Goal: Transaction & Acquisition: Purchase product/service

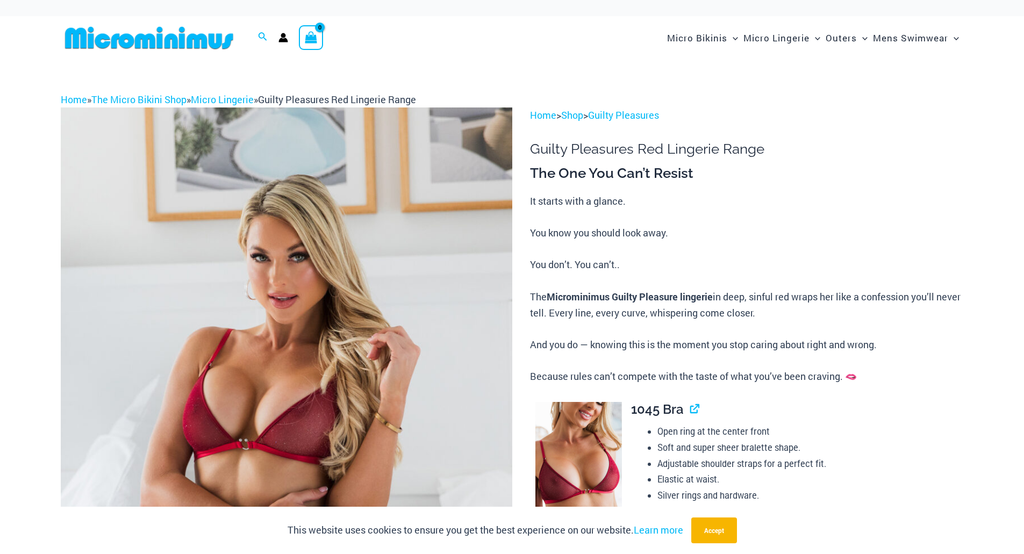
click at [430, 314] on img at bounding box center [286, 445] width 451 height 677
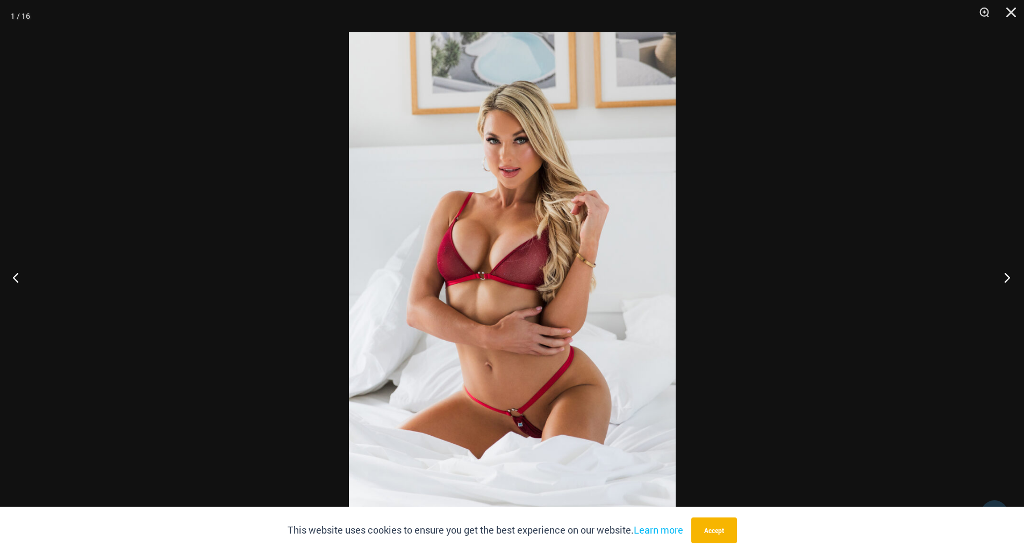
click at [1011, 275] on button "Next" at bounding box center [1003, 277] width 40 height 54
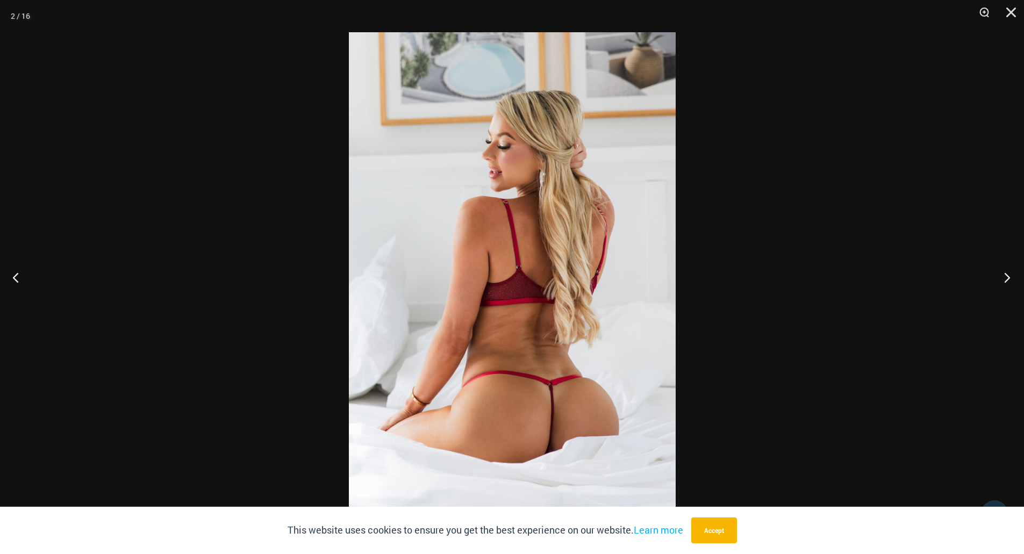
click at [1011, 275] on button "Next" at bounding box center [1003, 277] width 40 height 54
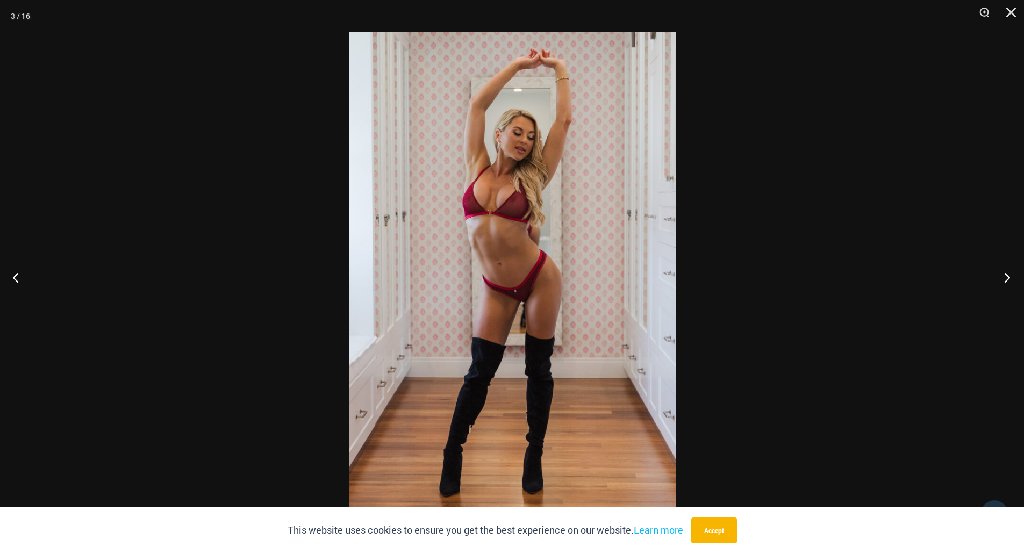
click at [1011, 275] on button "Next" at bounding box center [1003, 277] width 40 height 54
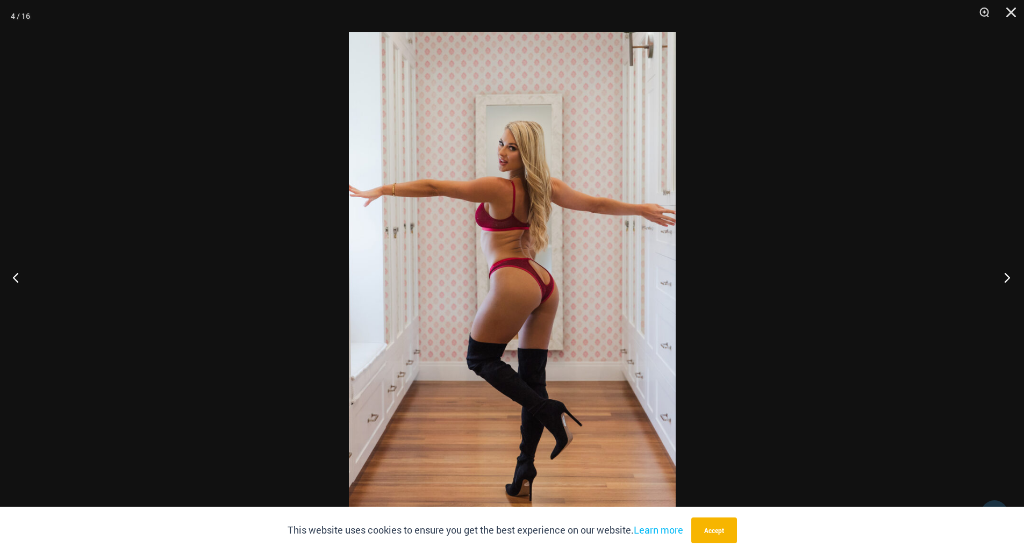
click at [1011, 275] on button "Next" at bounding box center [1003, 277] width 40 height 54
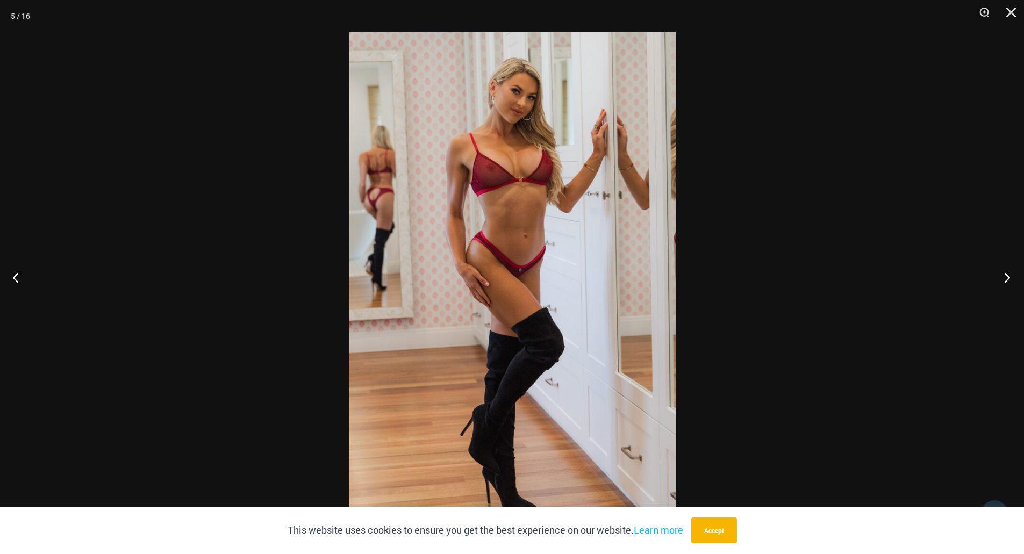
click at [1011, 275] on button "Next" at bounding box center [1003, 277] width 40 height 54
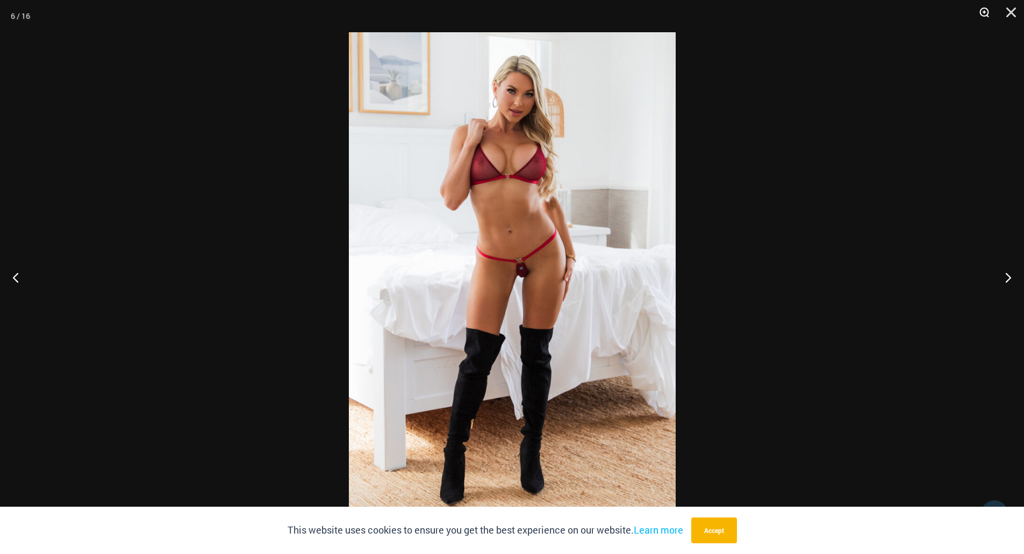
click at [982, 10] on button "Zoom" at bounding box center [980, 16] width 27 height 32
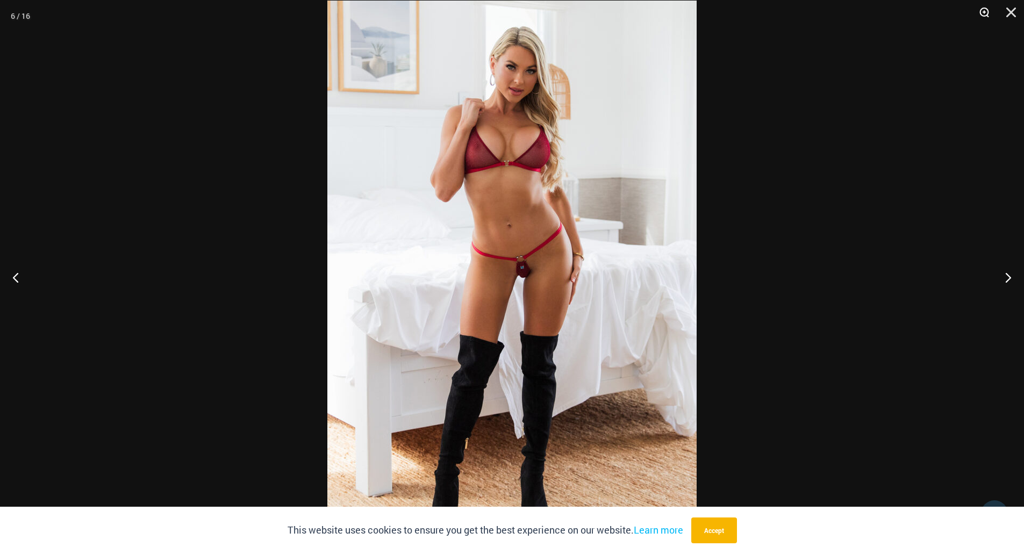
click at [982, 11] on button "Zoom" at bounding box center [980, 16] width 27 height 32
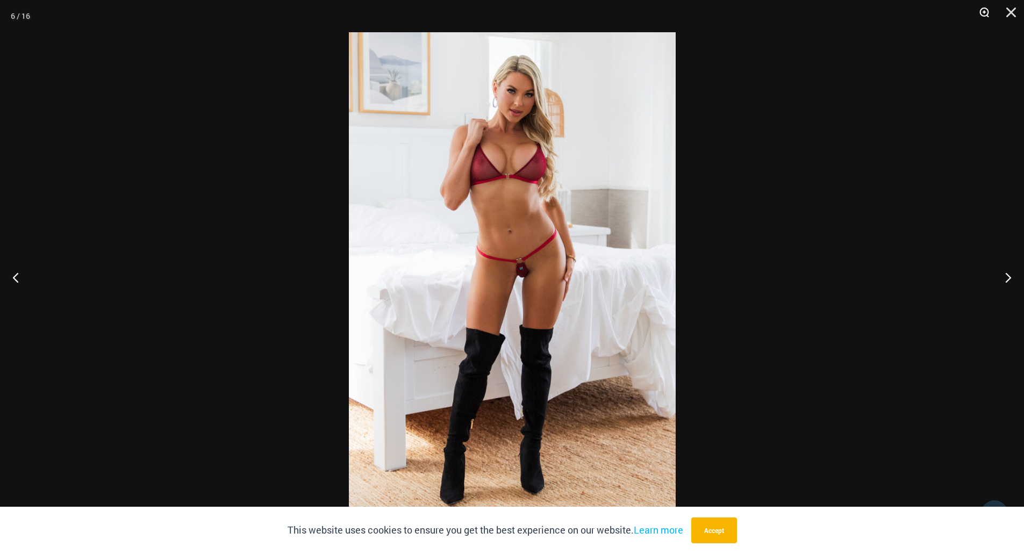
click at [982, 11] on button "Zoom" at bounding box center [980, 16] width 27 height 32
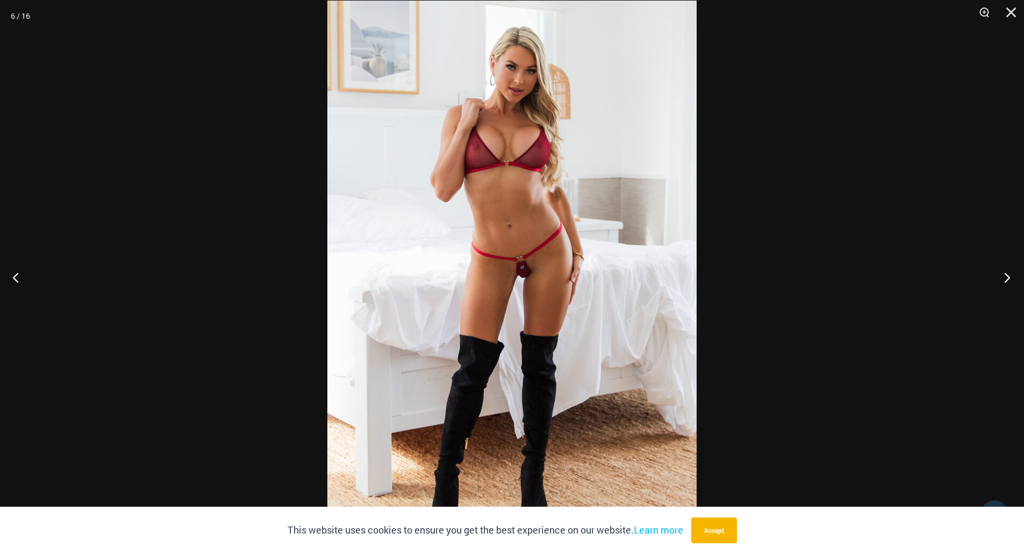
click at [1004, 277] on button "Next" at bounding box center [1003, 277] width 40 height 54
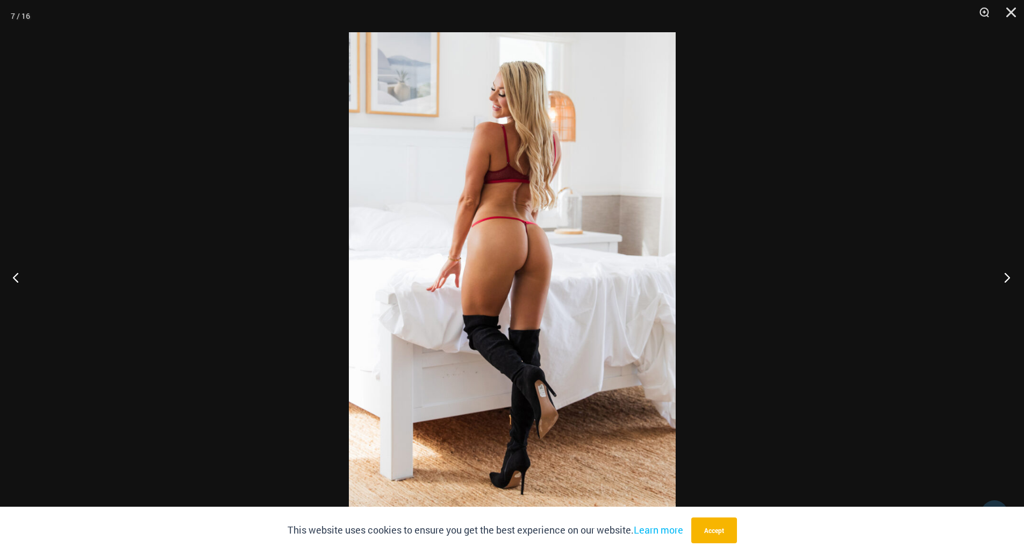
click at [1004, 277] on button "Next" at bounding box center [1003, 277] width 40 height 54
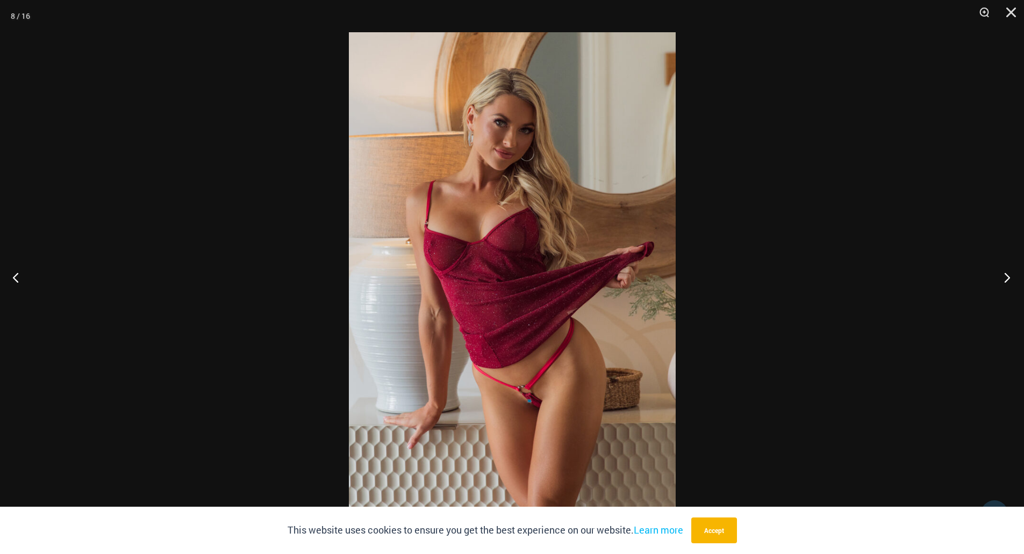
click at [1004, 277] on button "Next" at bounding box center [1003, 277] width 40 height 54
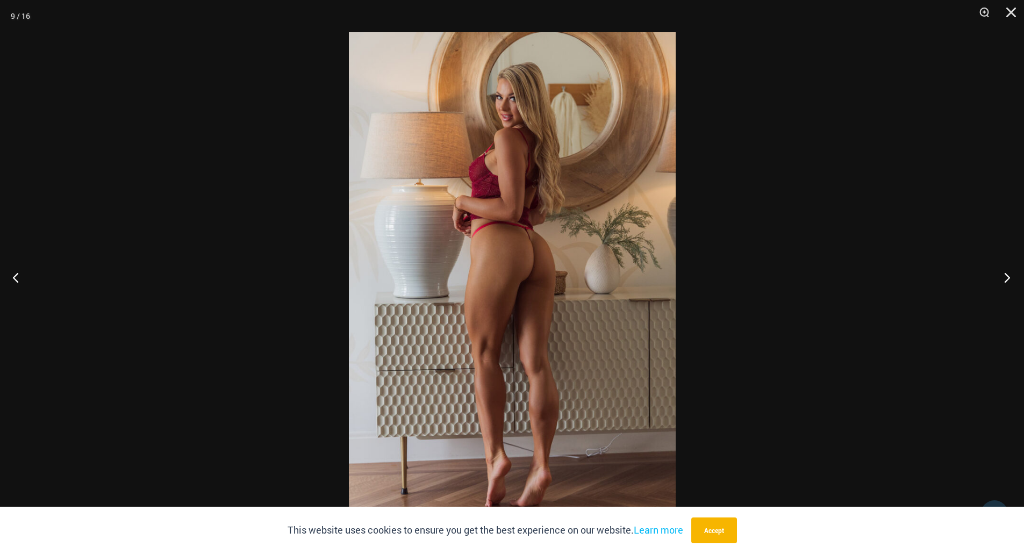
click at [1004, 277] on button "Next" at bounding box center [1003, 277] width 40 height 54
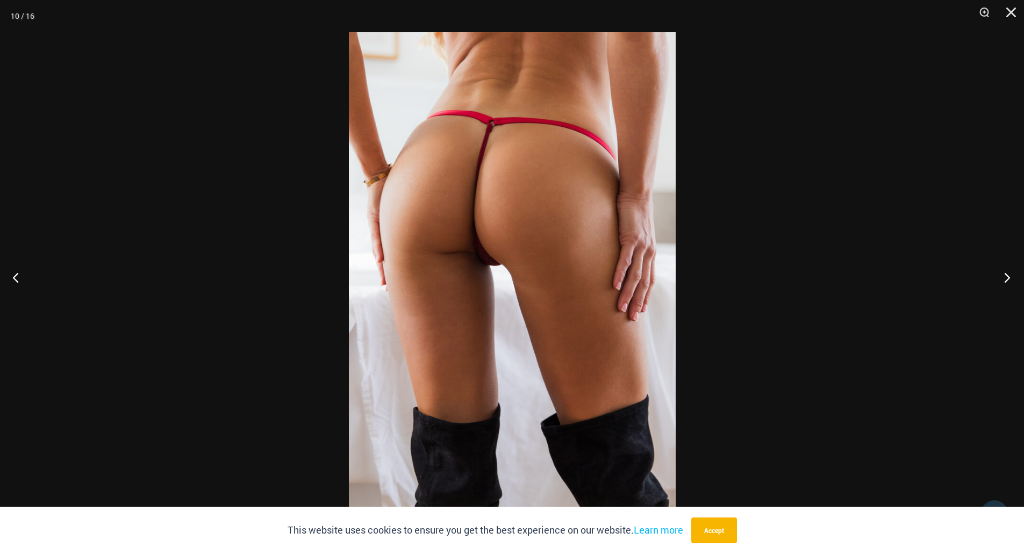
click at [1004, 277] on button "Next" at bounding box center [1003, 277] width 40 height 54
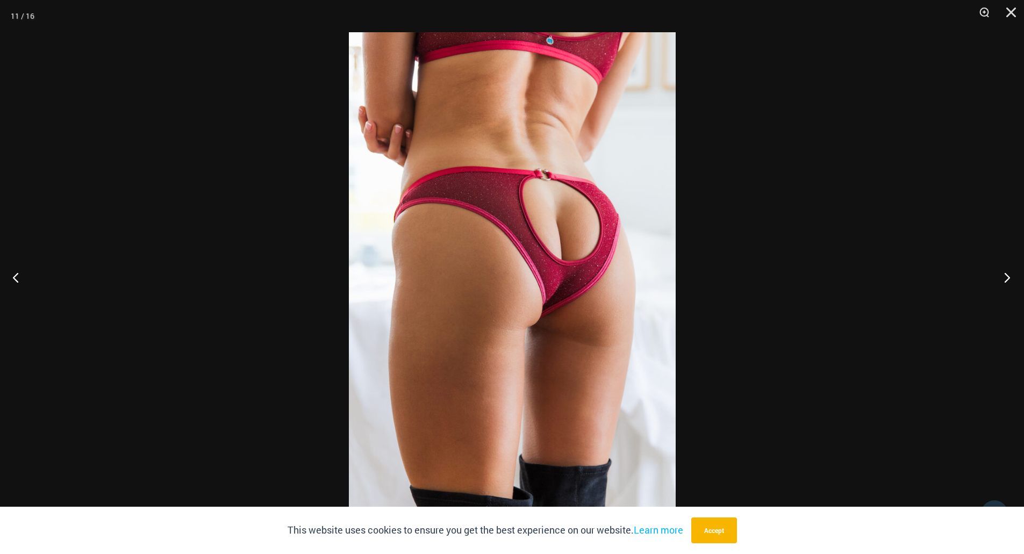
click at [1004, 277] on button "Next" at bounding box center [1003, 277] width 40 height 54
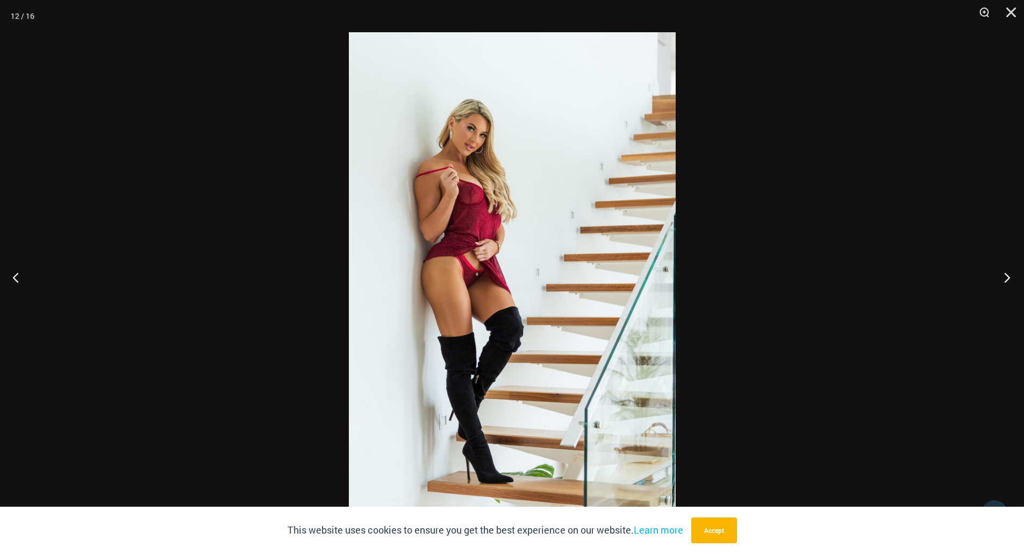
click at [1004, 277] on button "Next" at bounding box center [1003, 277] width 40 height 54
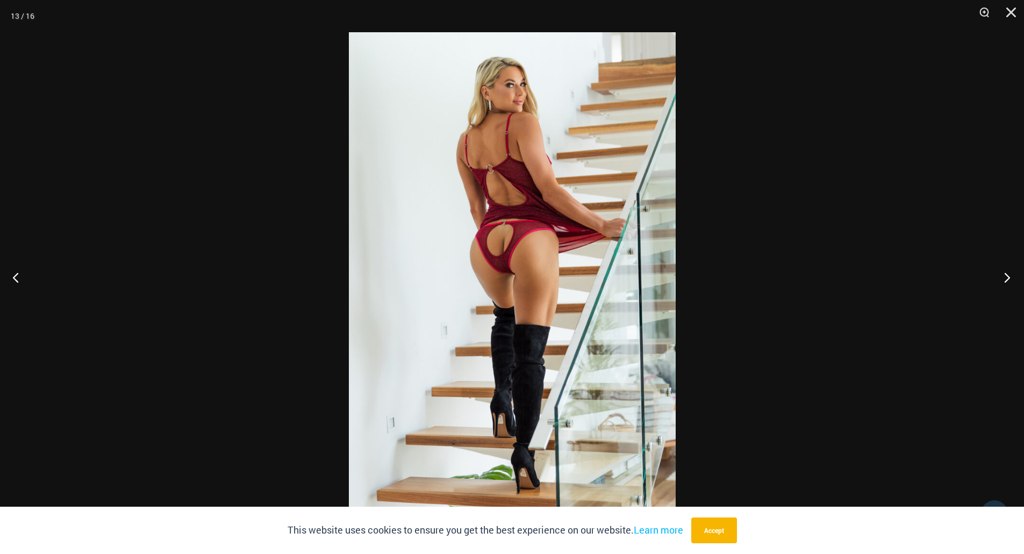
click at [1004, 277] on button "Next" at bounding box center [1003, 277] width 40 height 54
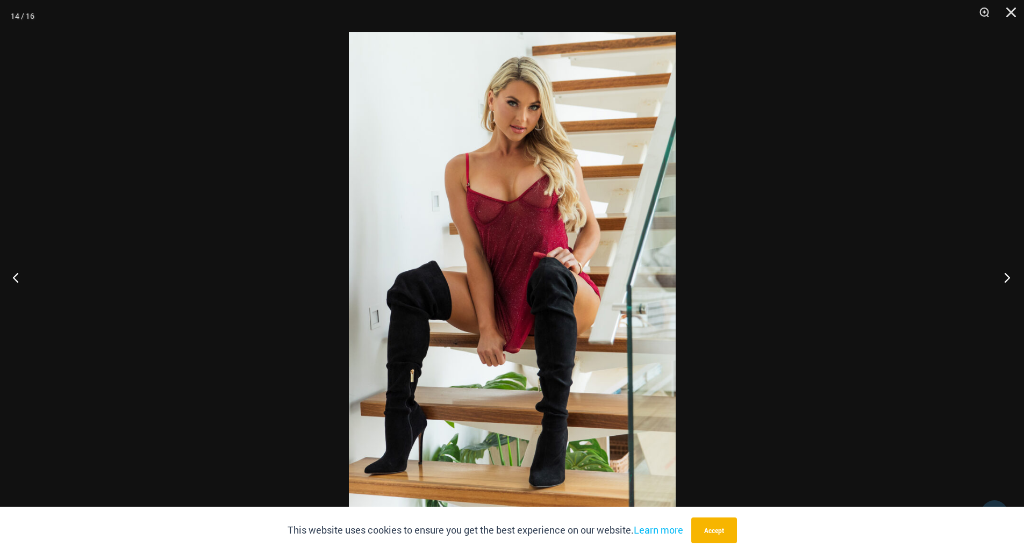
click at [1004, 277] on button "Next" at bounding box center [1003, 277] width 40 height 54
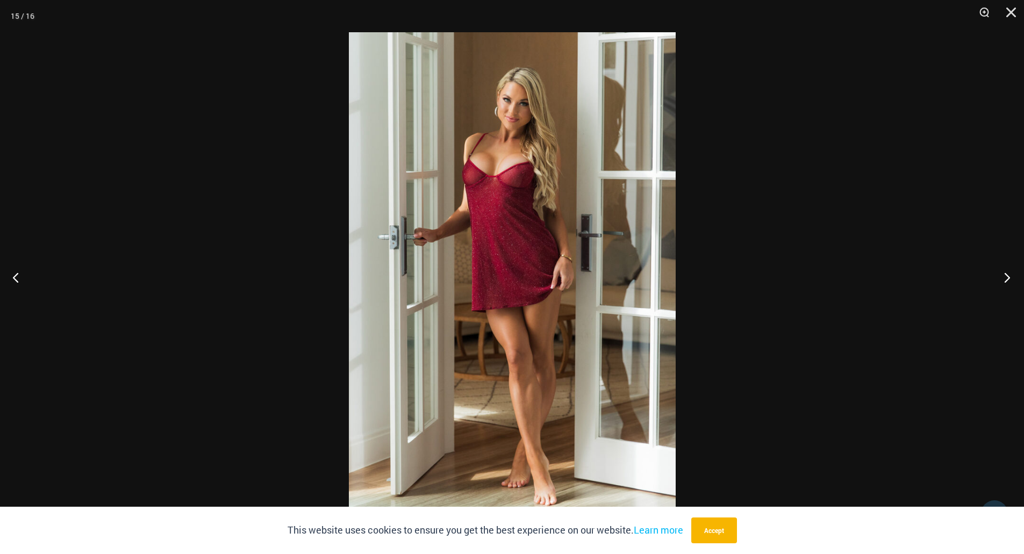
click at [1004, 277] on button "Next" at bounding box center [1003, 277] width 40 height 54
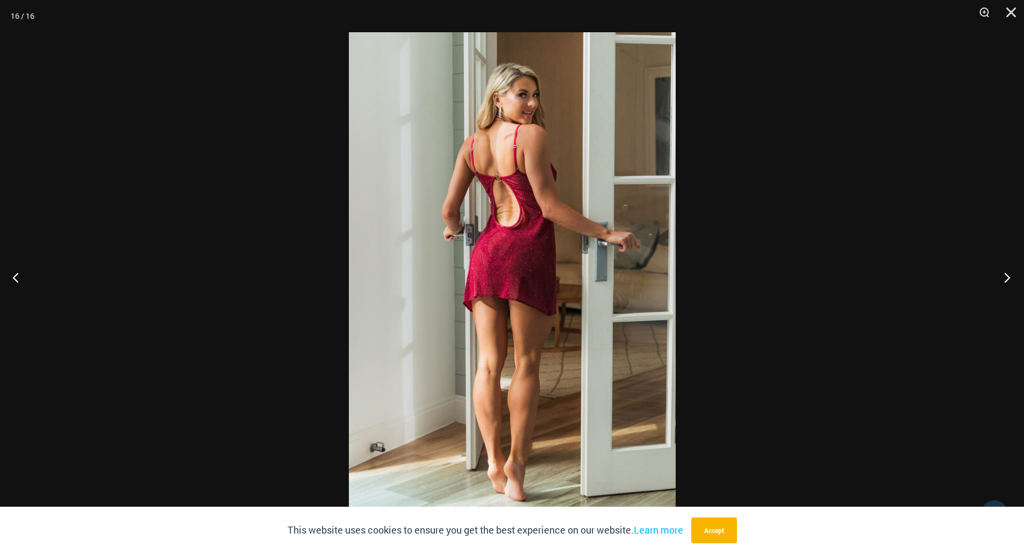
click at [1004, 277] on button "Next" at bounding box center [1003, 277] width 40 height 54
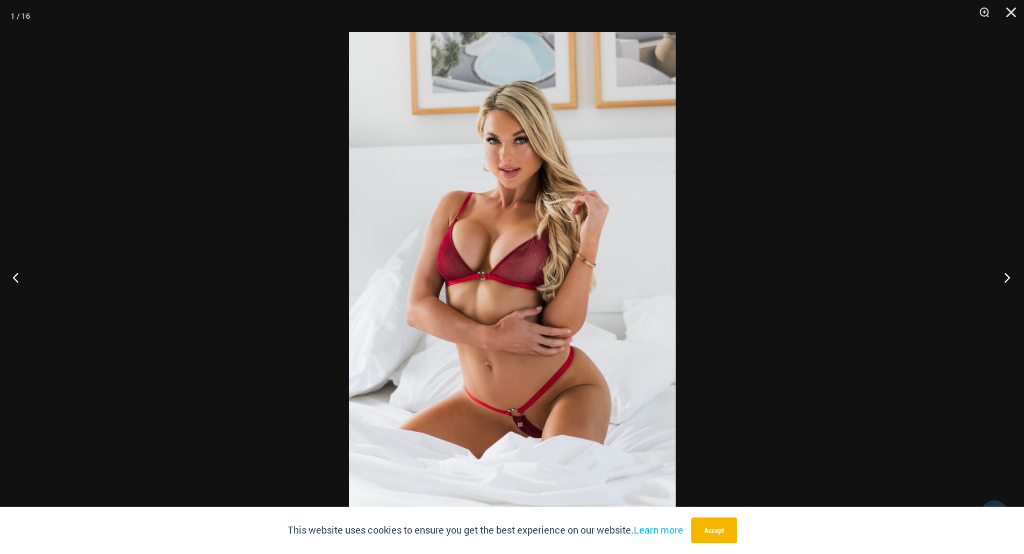
click at [1004, 277] on button "Next" at bounding box center [1003, 277] width 40 height 54
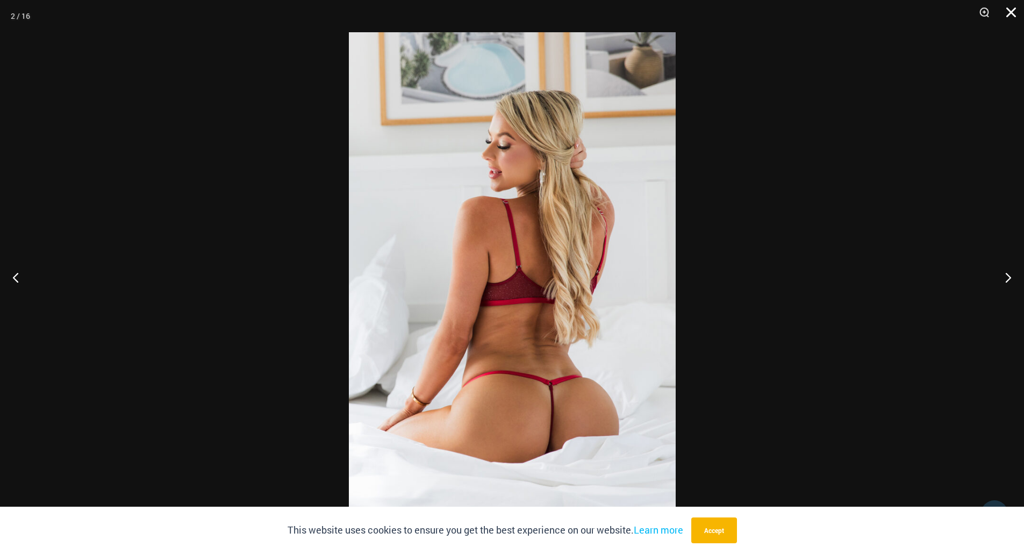
click at [1012, 12] on button "Close" at bounding box center [1007, 16] width 27 height 32
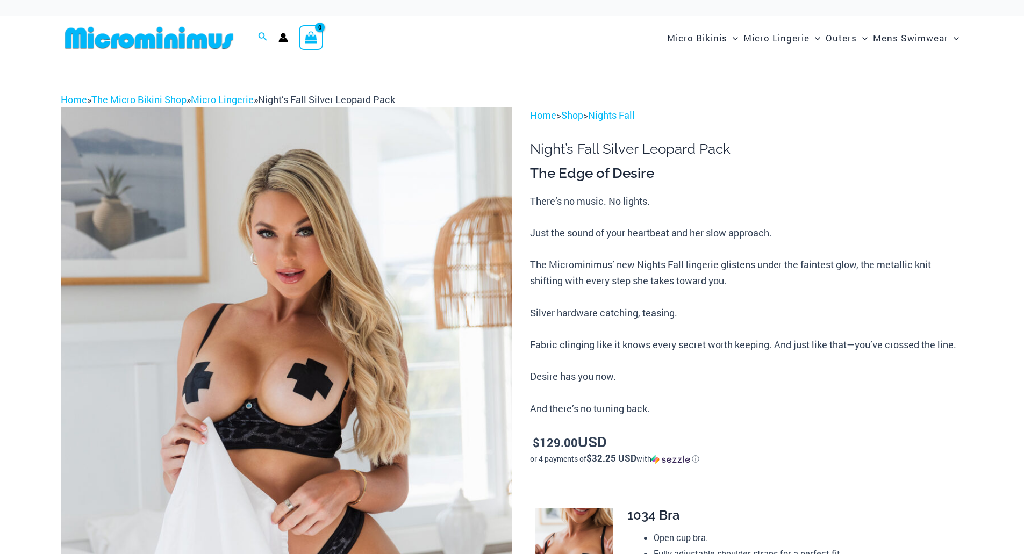
click at [432, 247] on img at bounding box center [286, 445] width 451 height 677
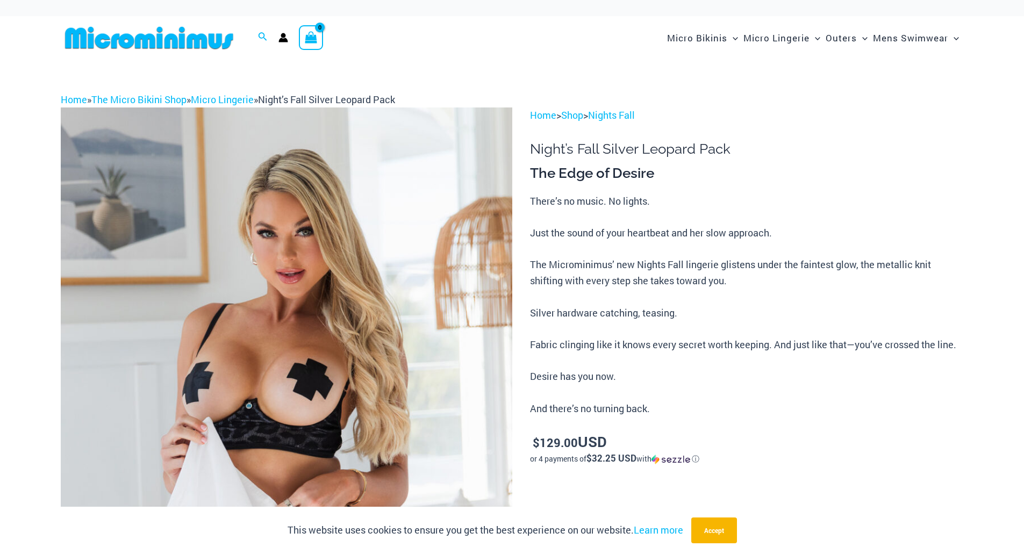
click at [325, 272] on img at bounding box center [286, 445] width 451 height 677
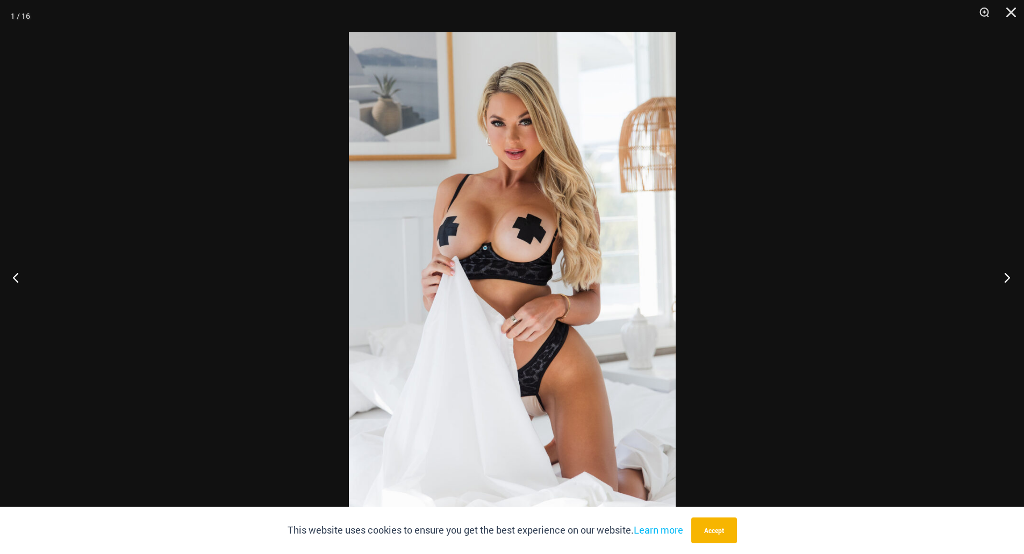
click at [1010, 279] on button "Next" at bounding box center [1003, 277] width 40 height 54
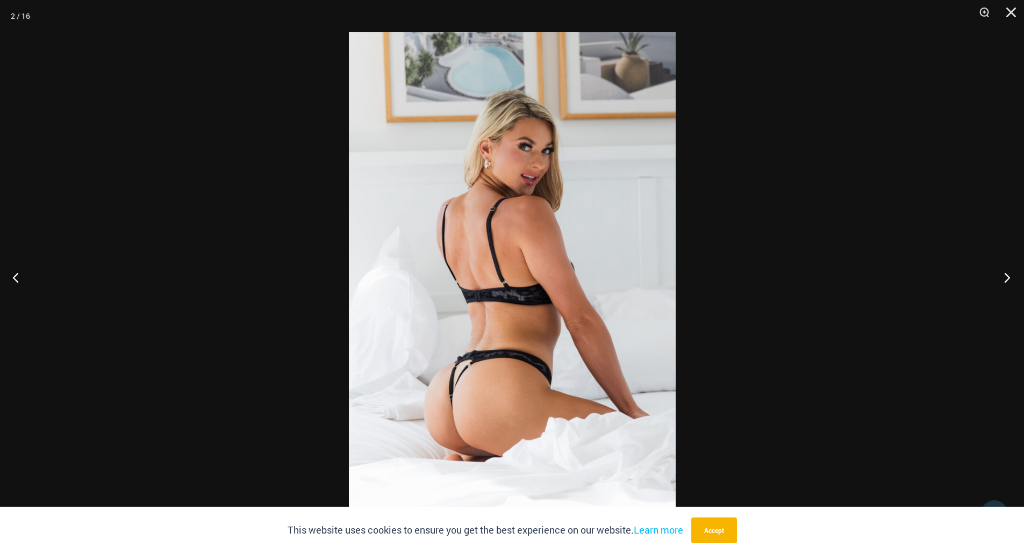
click at [1009, 279] on button "Next" at bounding box center [1003, 277] width 40 height 54
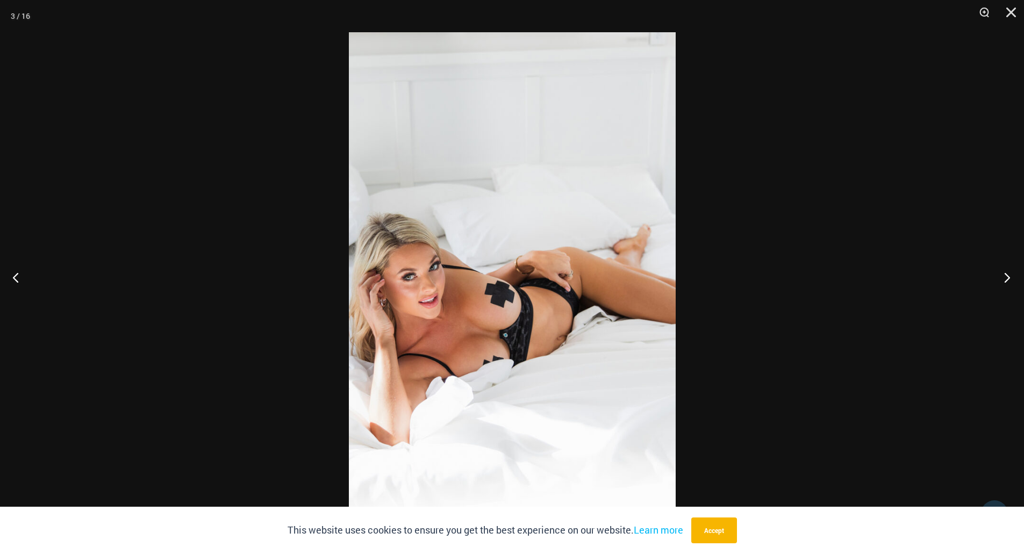
click at [1007, 278] on button "Next" at bounding box center [1003, 277] width 40 height 54
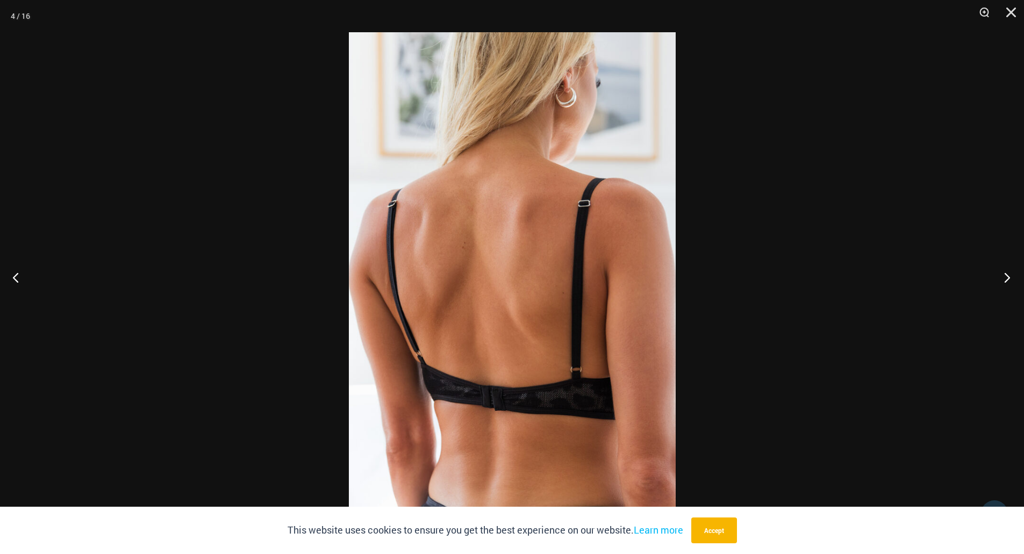
click at [1007, 278] on button "Next" at bounding box center [1003, 277] width 40 height 54
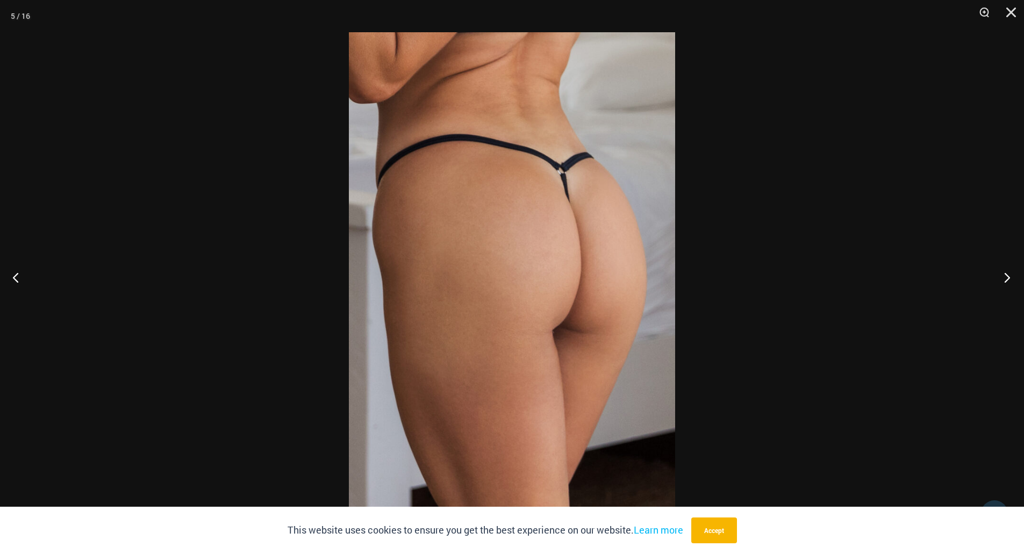
click at [1007, 278] on button "Next" at bounding box center [1003, 277] width 40 height 54
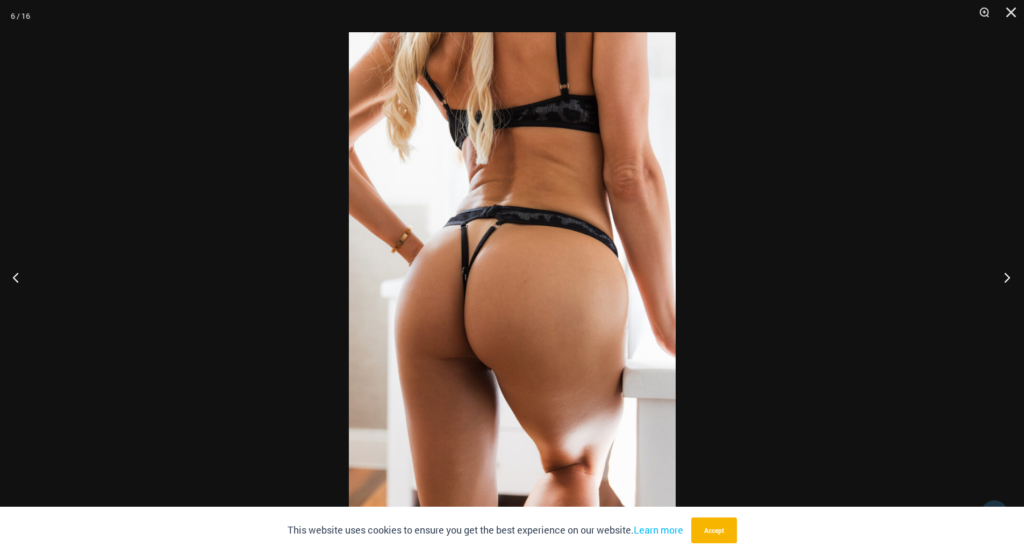
click at [1007, 278] on button "Next" at bounding box center [1003, 277] width 40 height 54
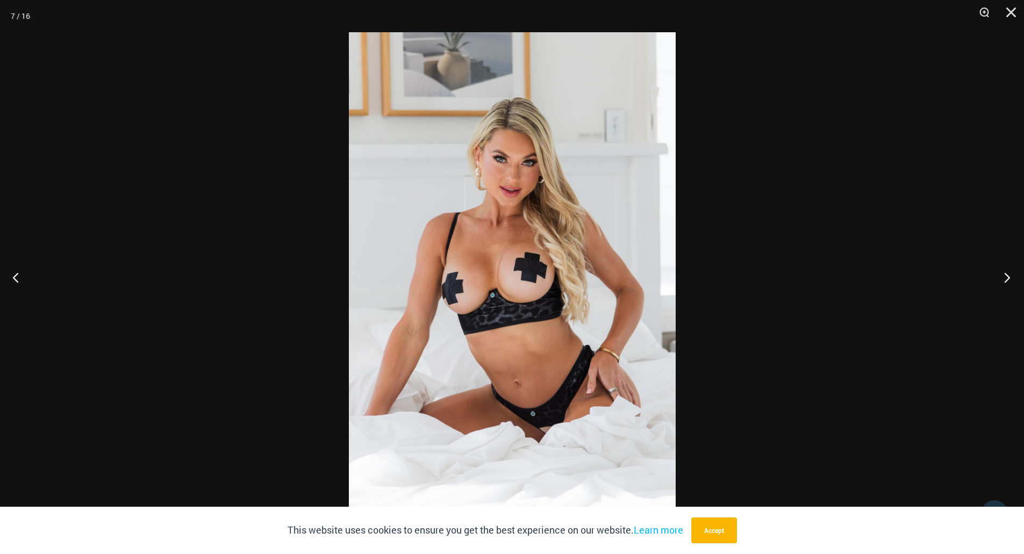
click at [1007, 278] on button "Next" at bounding box center [1003, 277] width 40 height 54
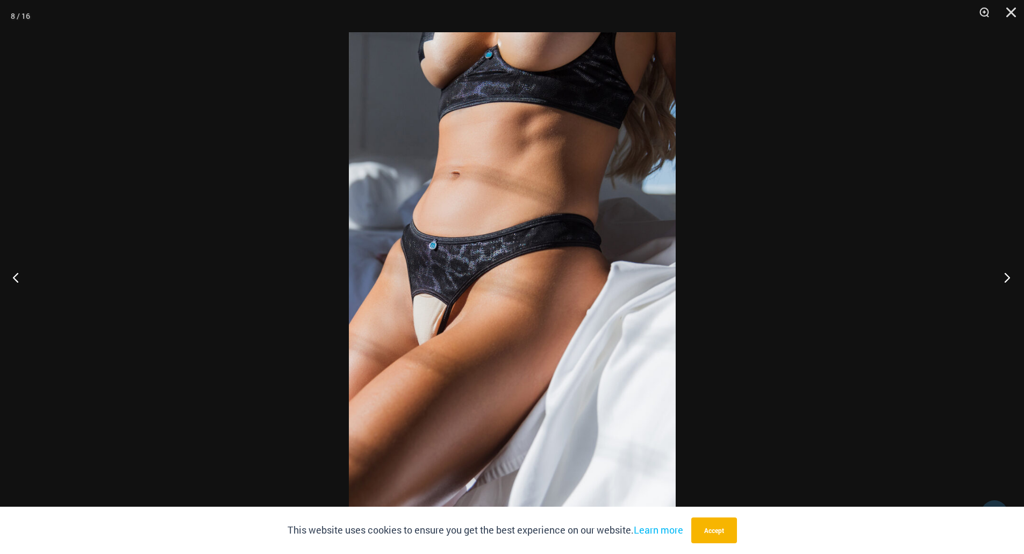
click at [1007, 278] on button "Next" at bounding box center [1003, 277] width 40 height 54
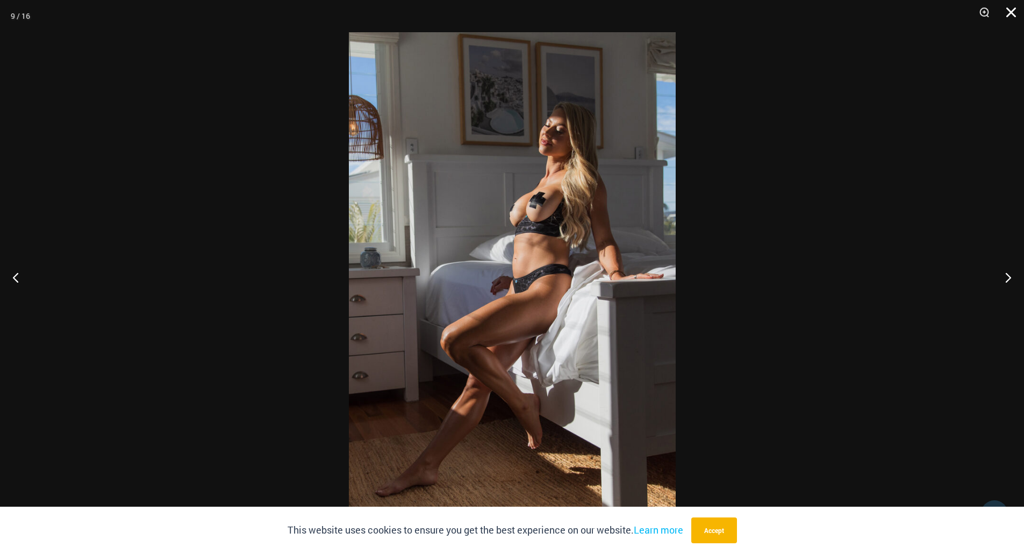
click at [1009, 15] on button "Close" at bounding box center [1007, 16] width 27 height 32
